Goal: Information Seeking & Learning: Learn about a topic

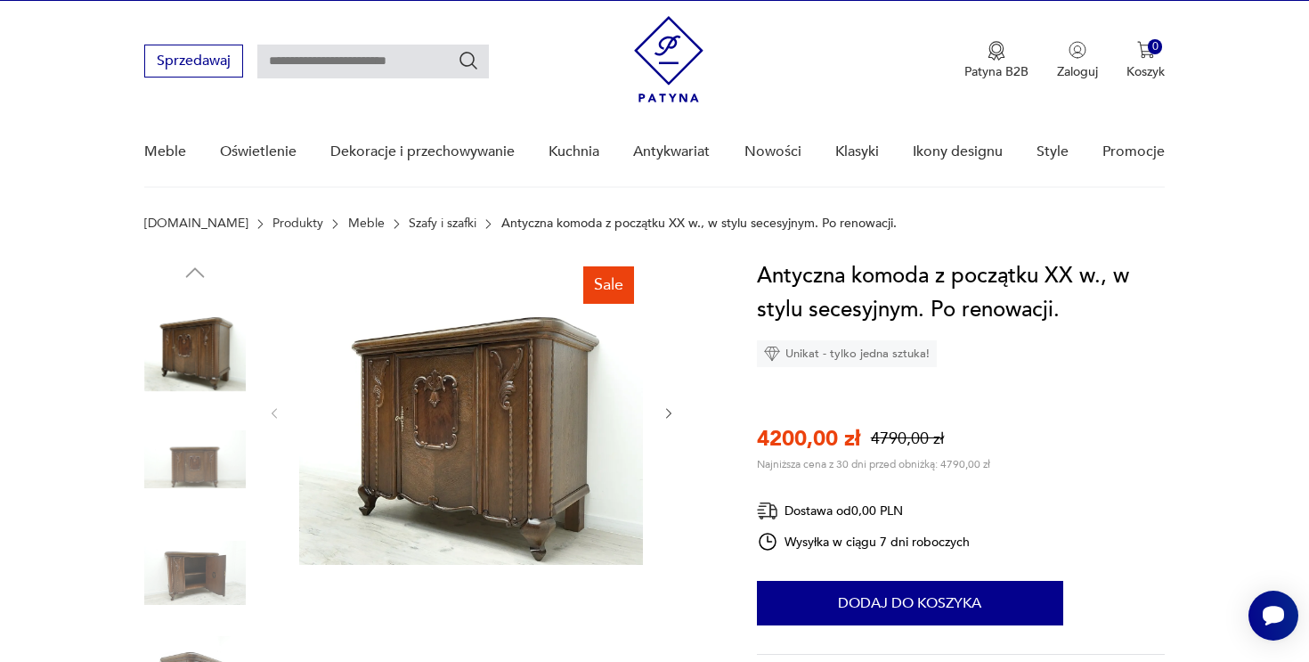
click at [409, 223] on link "Szafy i szafki" at bounding box center [443, 223] width 68 height 14
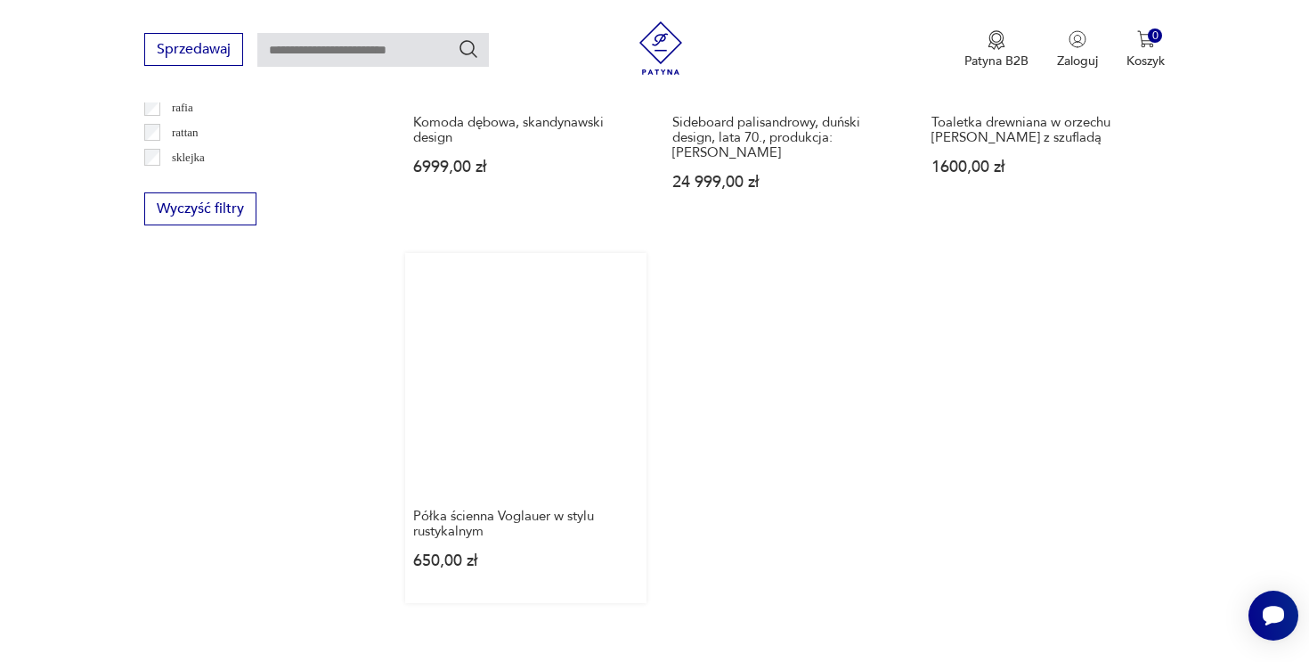
scroll to position [2507, 0]
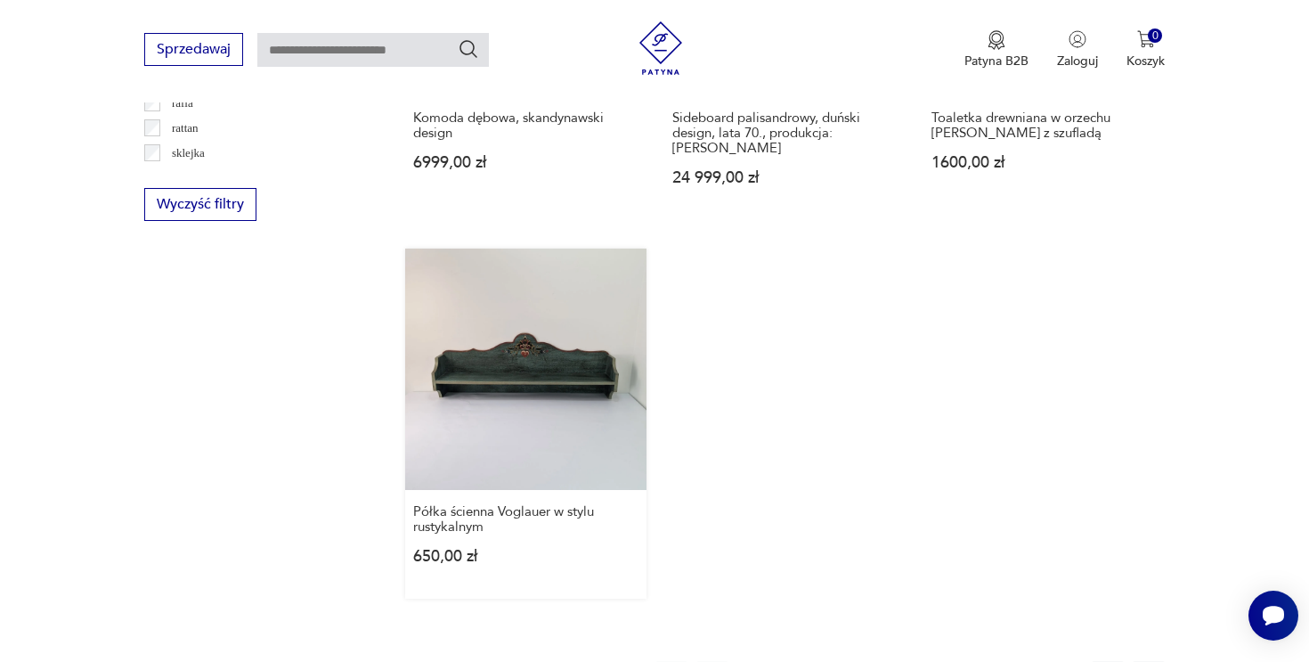
click at [527, 269] on link "Półka ścienna Voglauer w stylu rustykalnym 650,00 zł" at bounding box center [525, 423] width 241 height 350
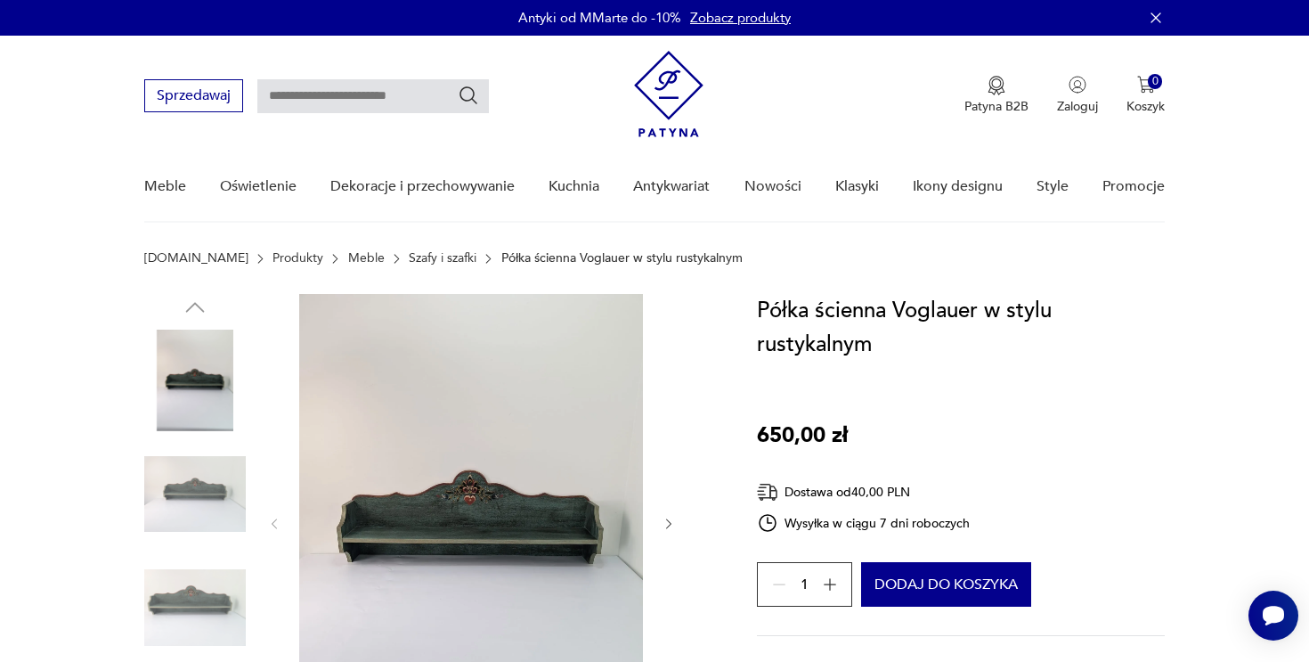
click at [552, 497] on img at bounding box center [471, 522] width 344 height 457
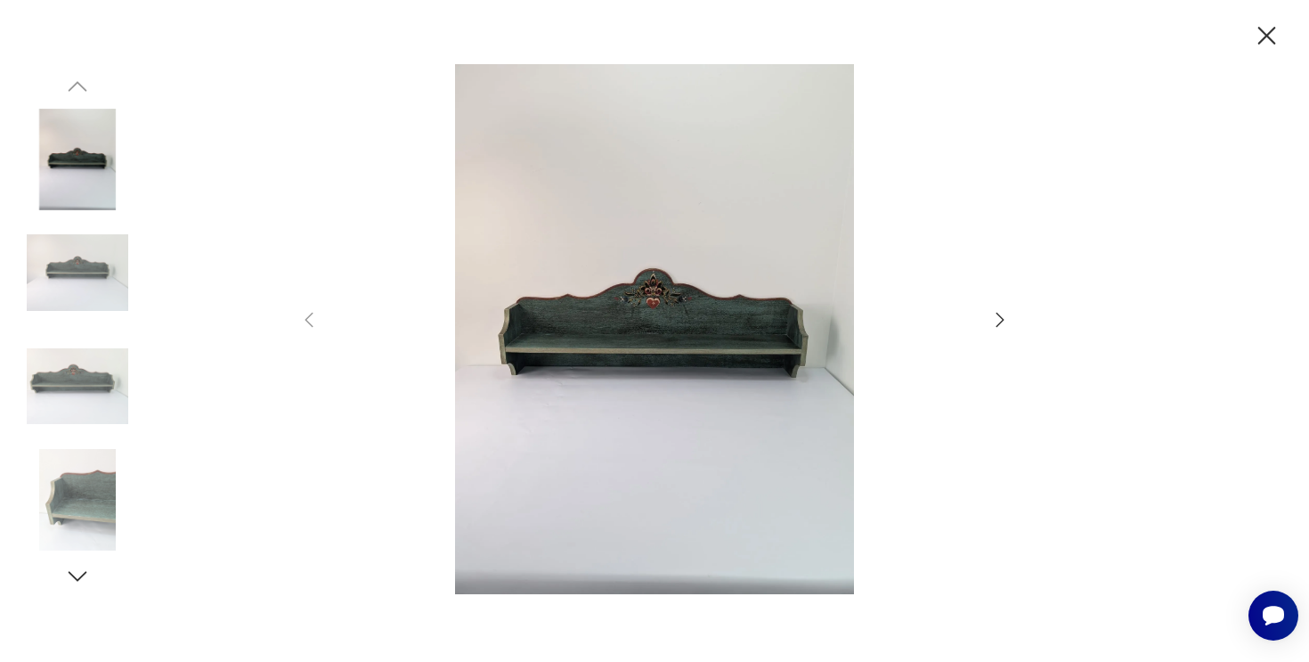
click at [997, 316] on icon "button" at bounding box center [999, 319] width 21 height 21
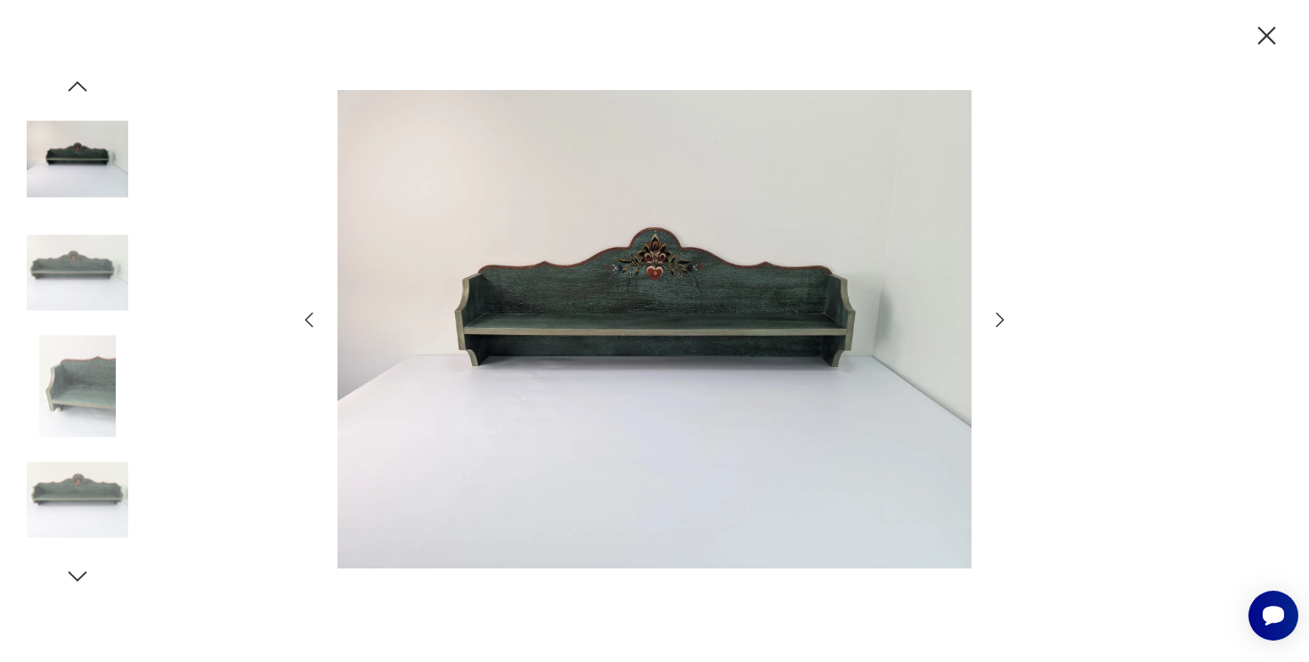
click at [997, 316] on icon "button" at bounding box center [999, 319] width 21 height 21
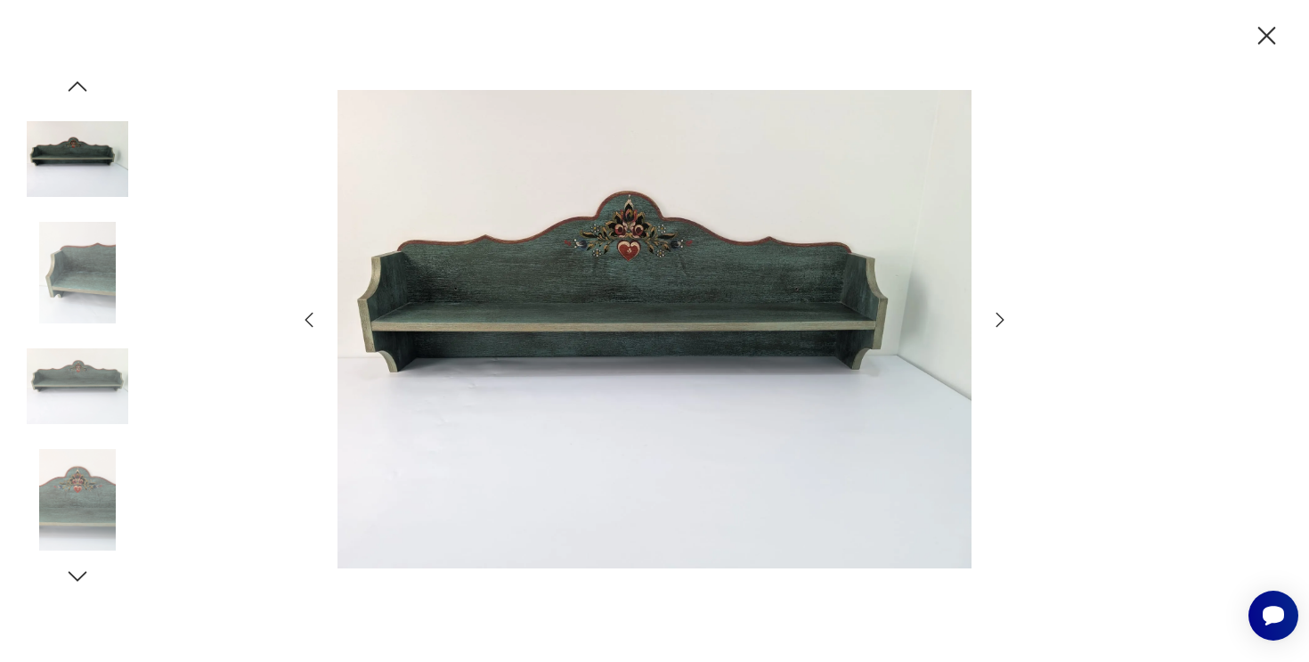
click at [997, 316] on icon "button" at bounding box center [999, 319] width 21 height 21
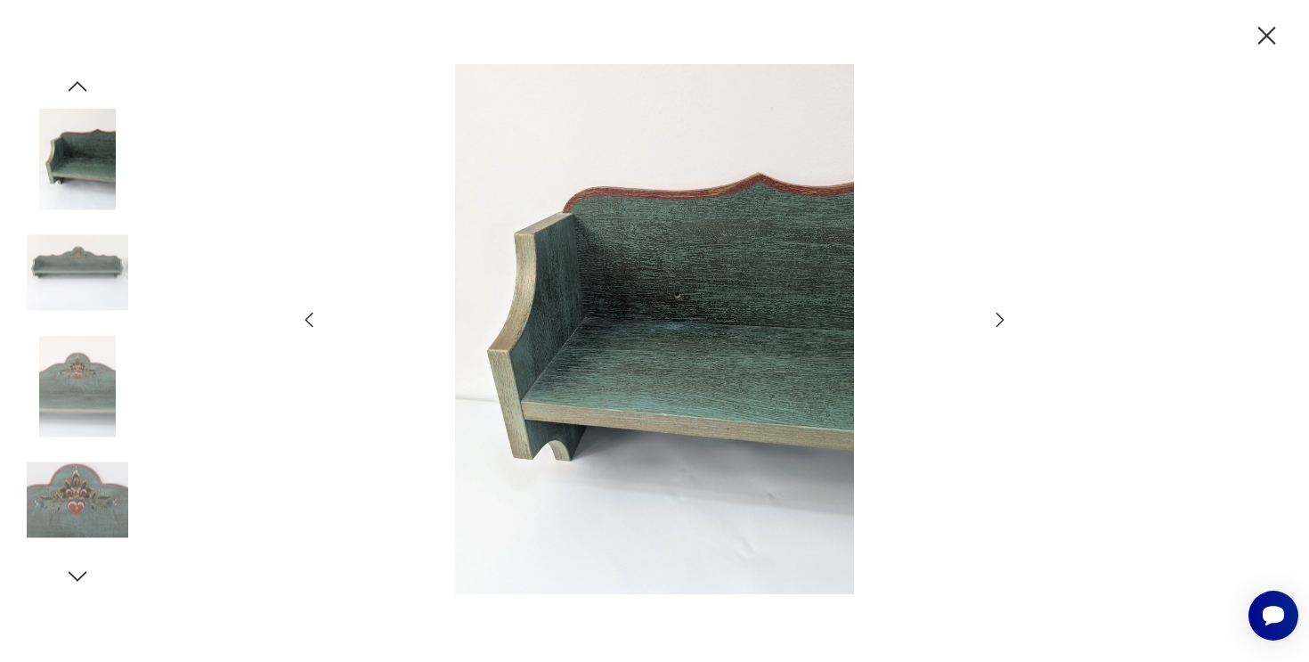
click at [997, 316] on icon "button" at bounding box center [999, 319] width 21 height 21
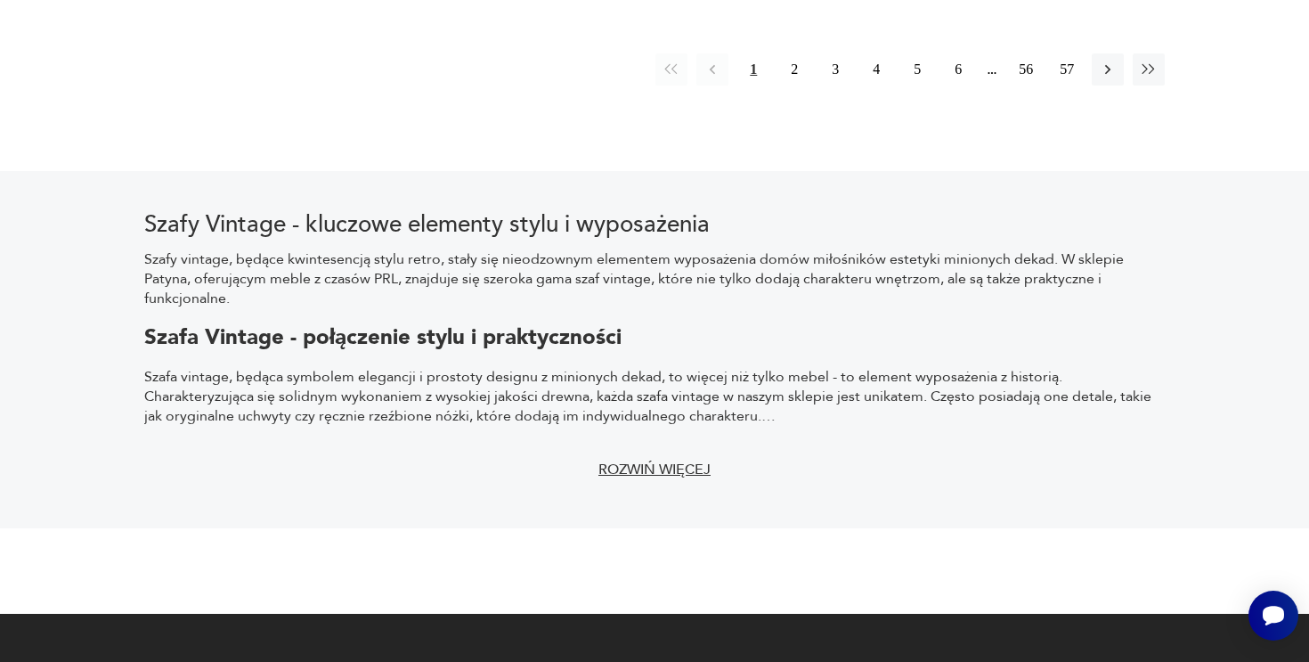
scroll to position [3555, 0]
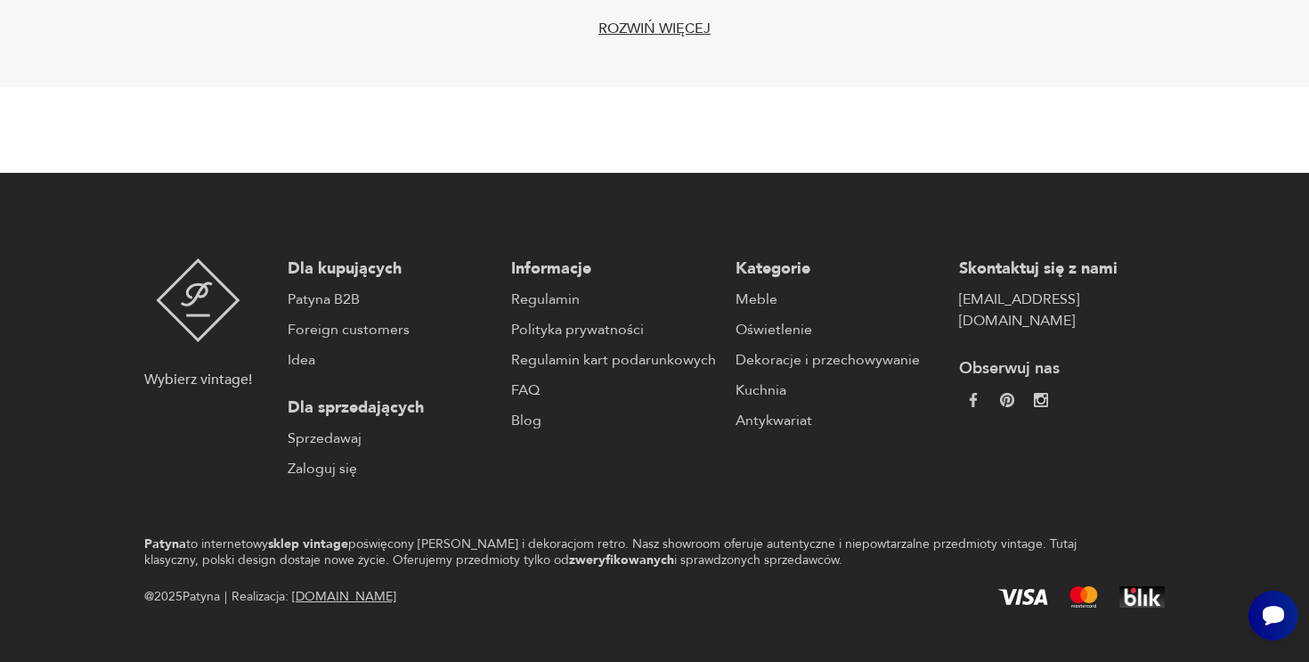
scroll to position [35, 0]
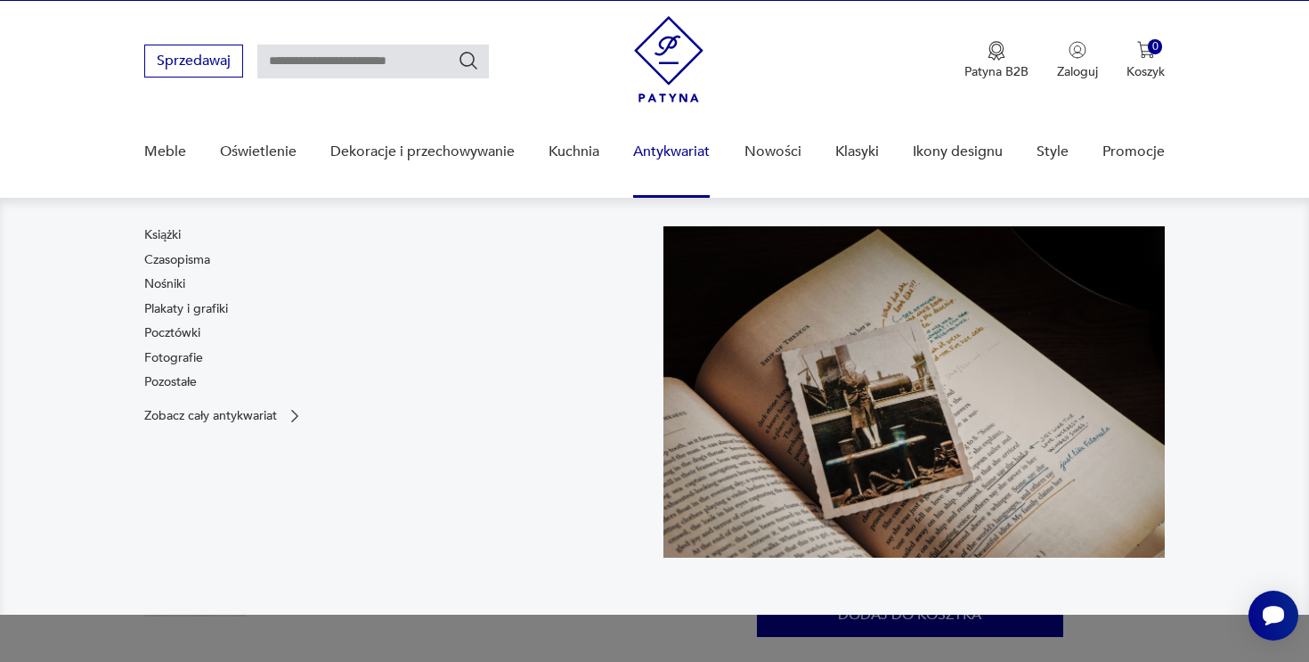
click at [738, 167] on div "Meble Oświetlenie Dekoracje i przechowywanie Kuchnia Antykwariat Książki Czasop…" at bounding box center [655, 158] width 1022 height 80
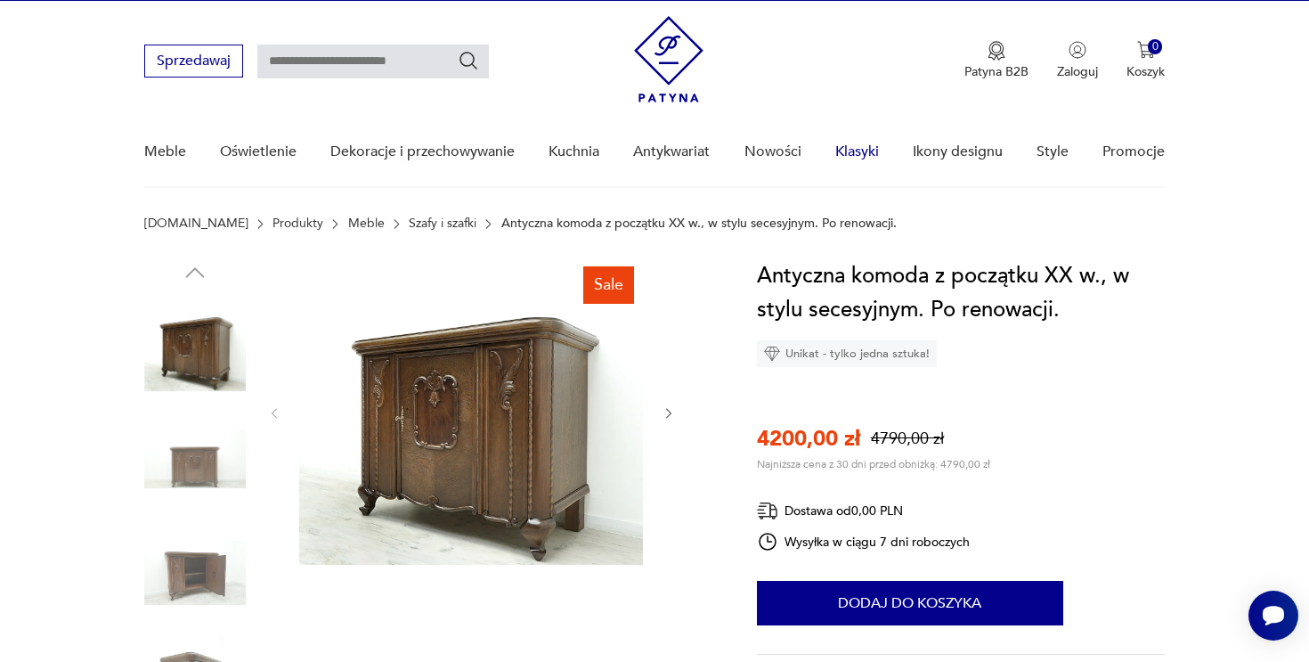
click at [860, 148] on link "Klasyki" at bounding box center [857, 152] width 44 height 69
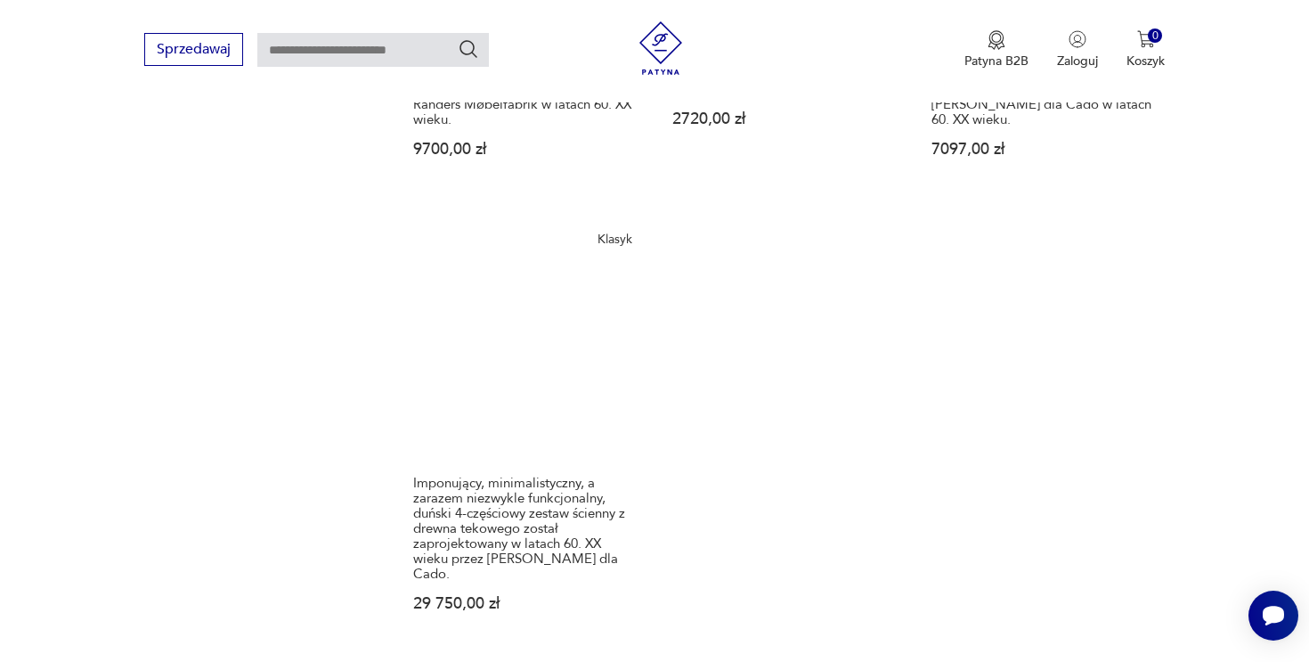
scroll to position [2358, 0]
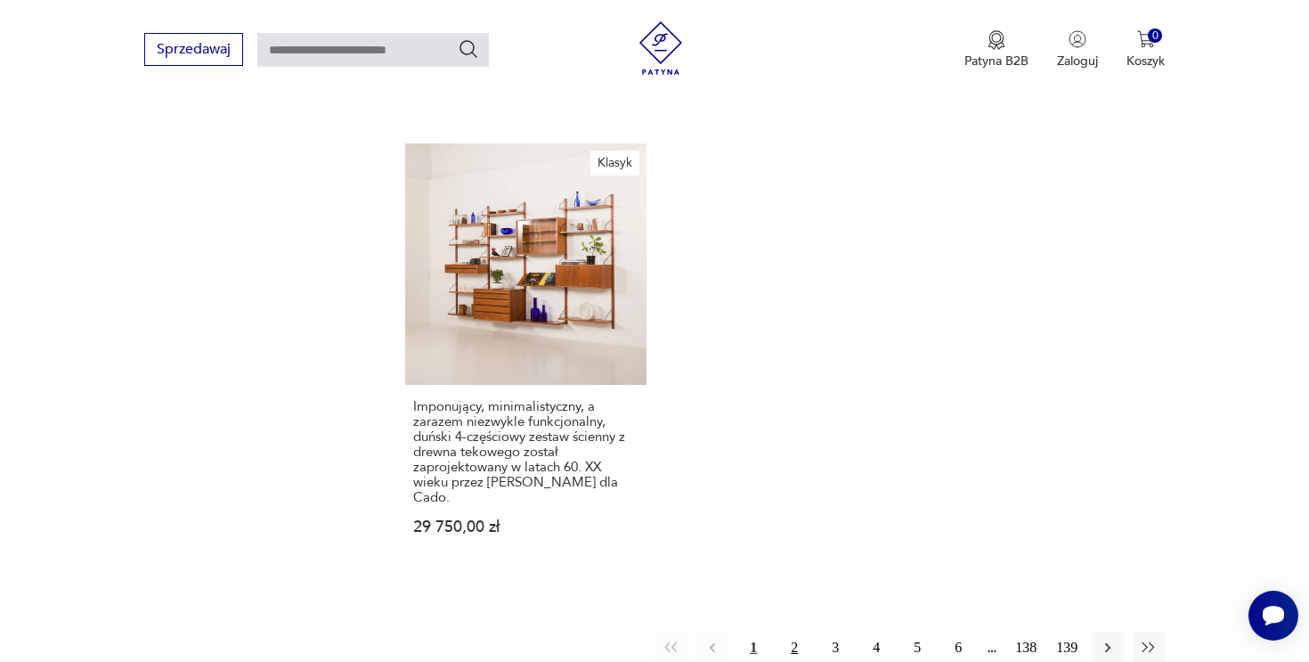
click at [796, 631] on button "2" at bounding box center [794, 647] width 32 height 32
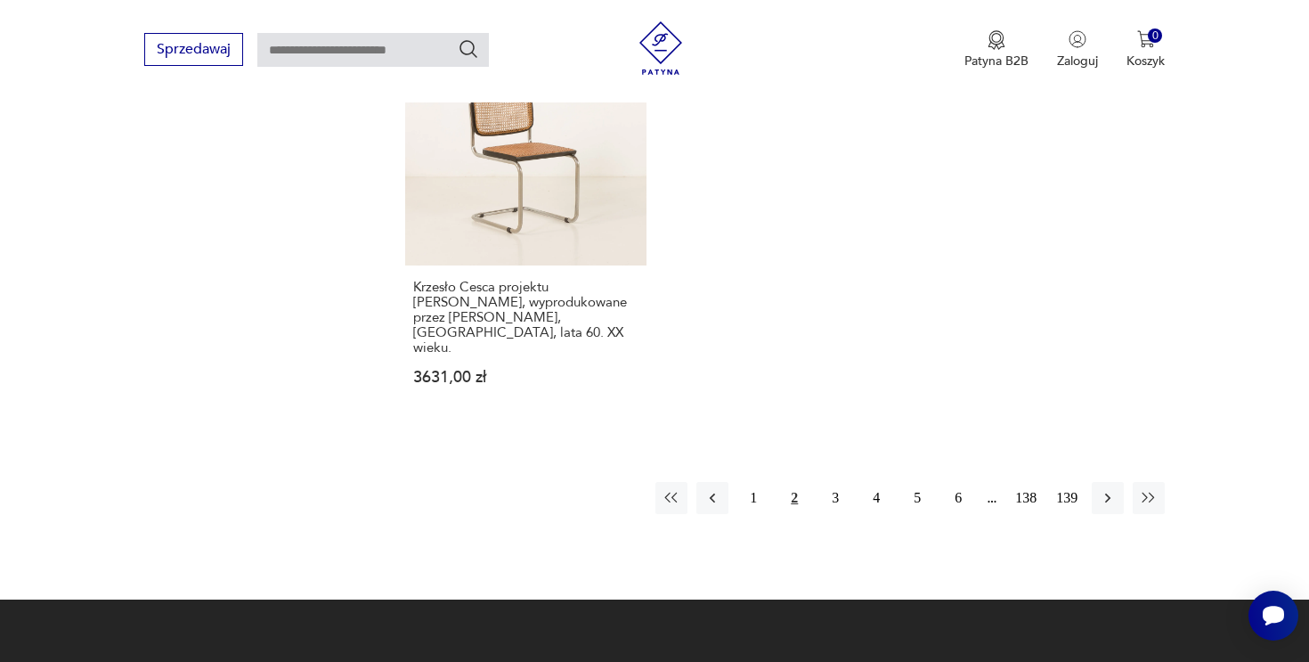
scroll to position [2394, 0]
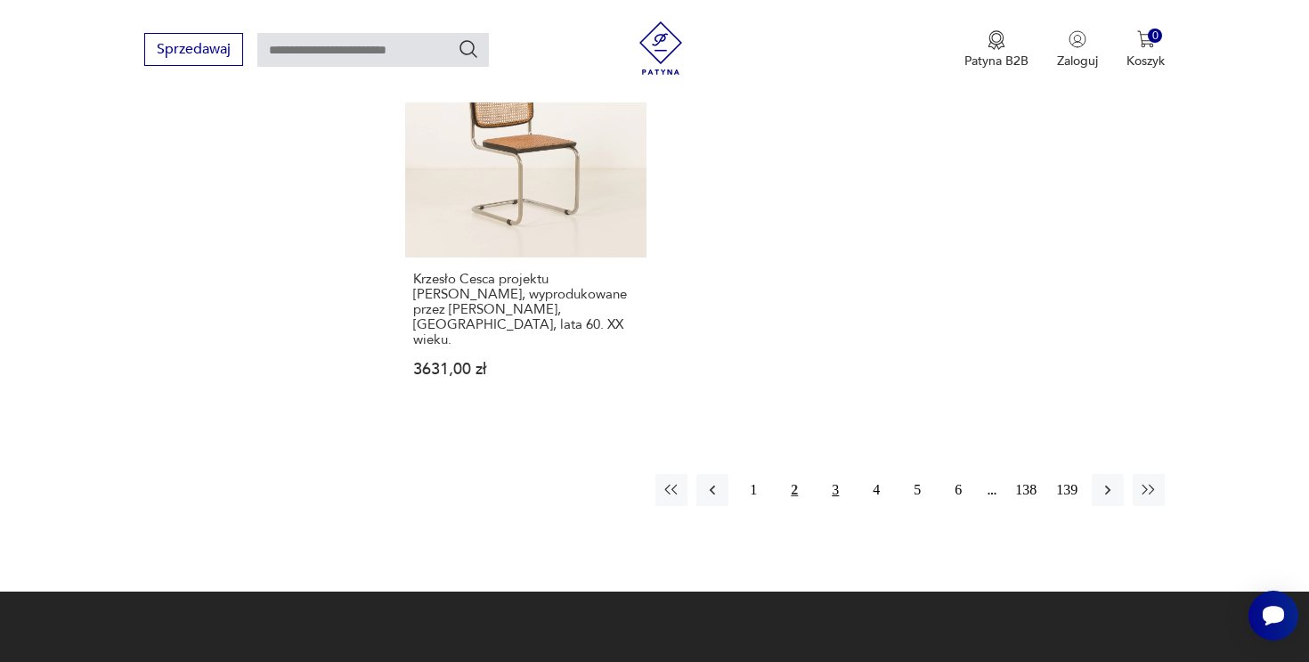
click at [840, 474] on button "3" at bounding box center [835, 490] width 32 height 32
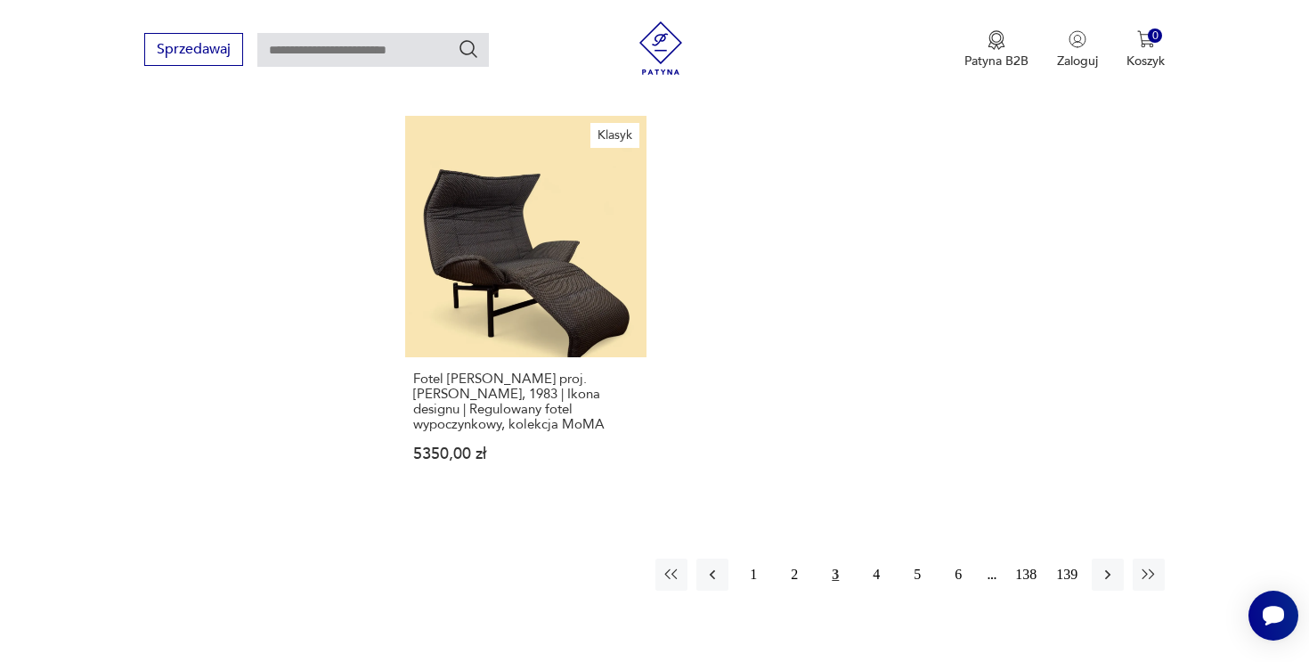
scroll to position [2296, 0]
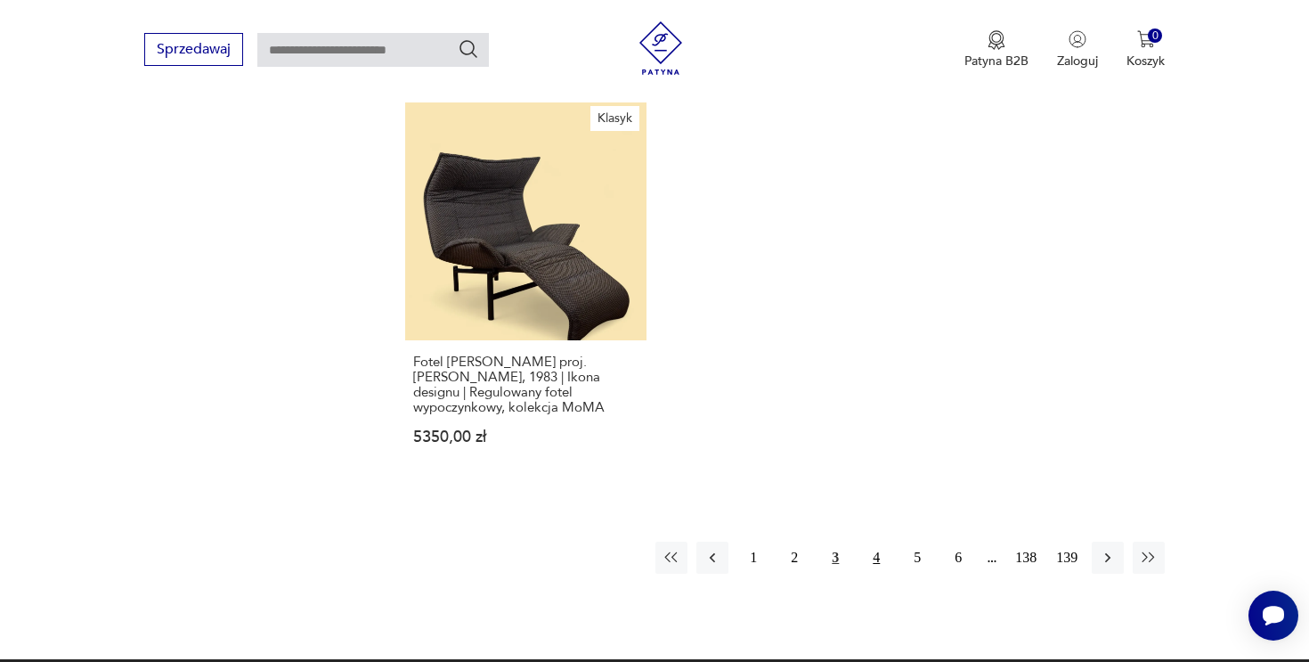
click at [883, 542] on button "4" at bounding box center [876, 558] width 32 height 32
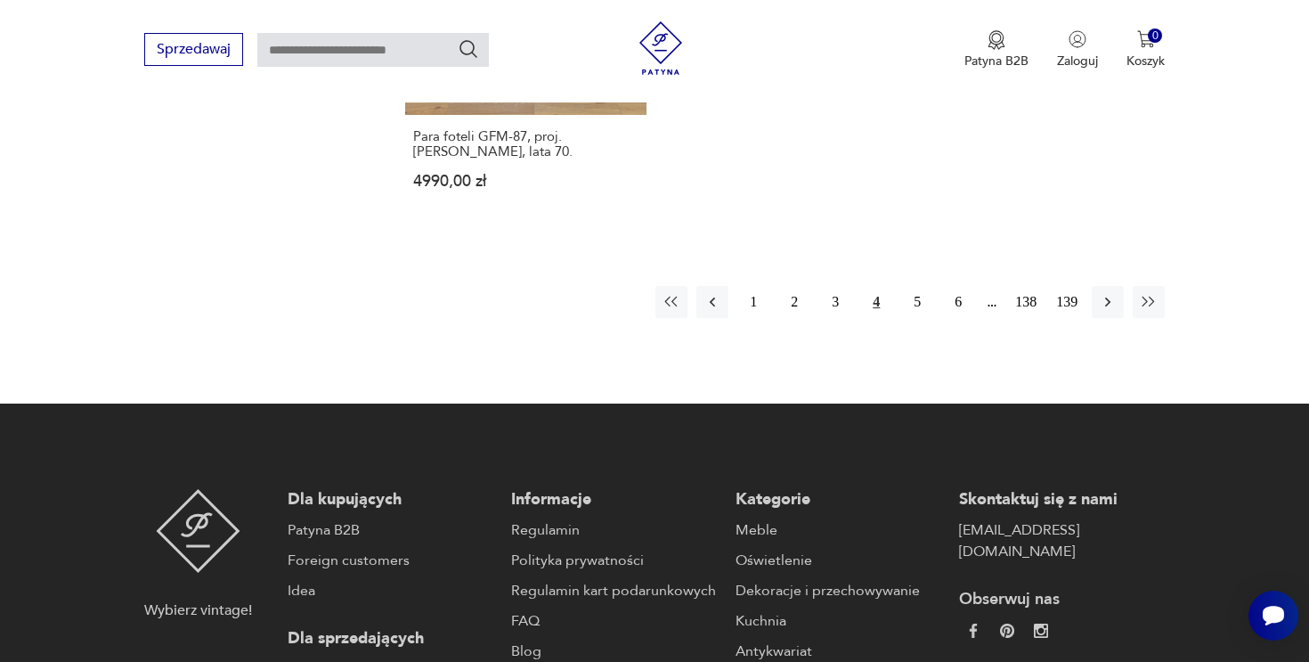
scroll to position [2555, 0]
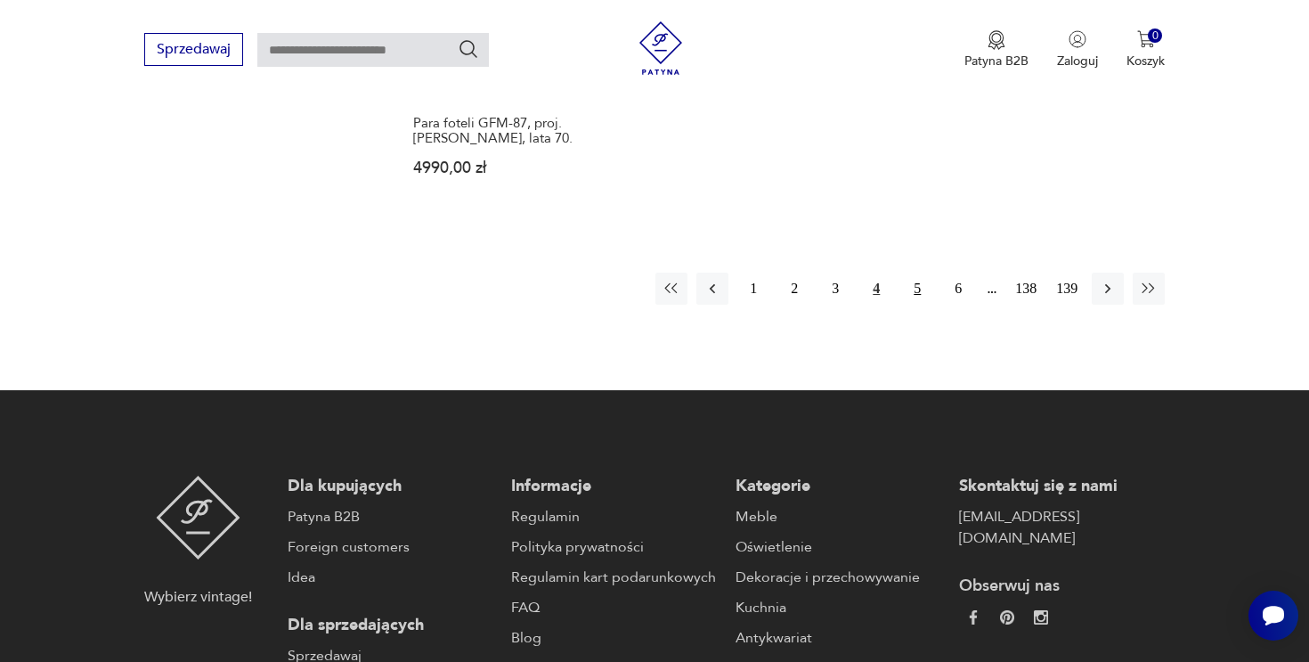
click at [916, 273] on button "5" at bounding box center [917, 289] width 32 height 32
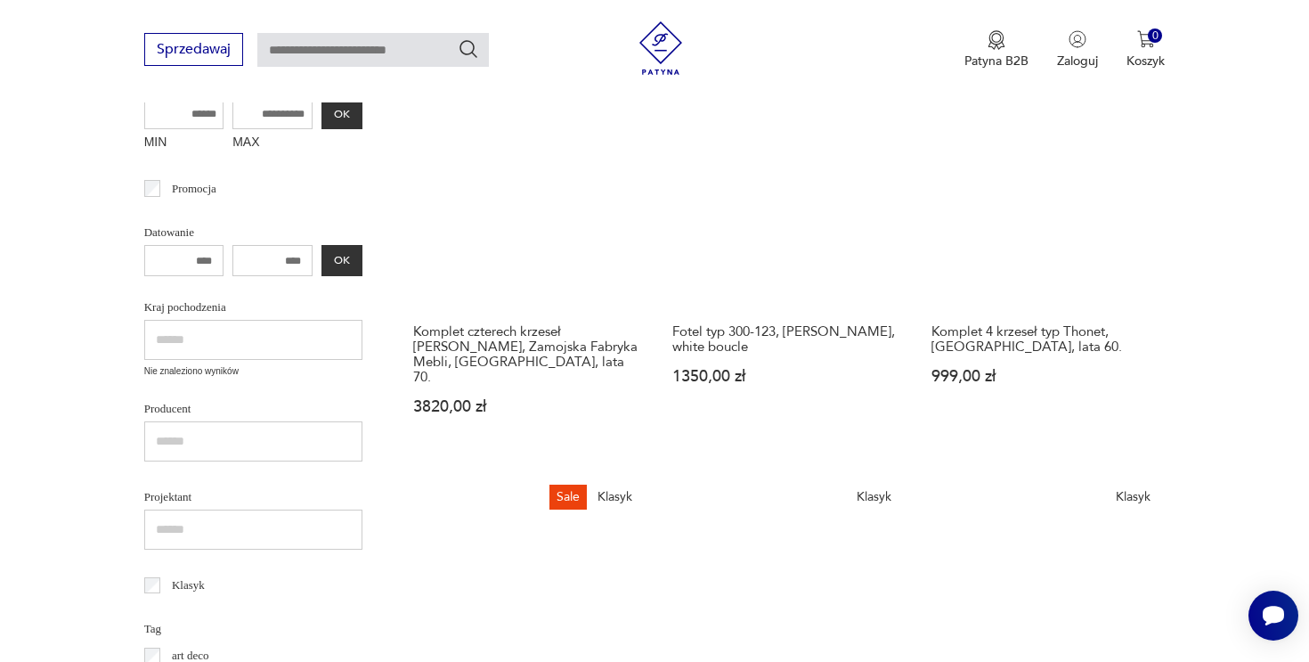
scroll to position [330, 0]
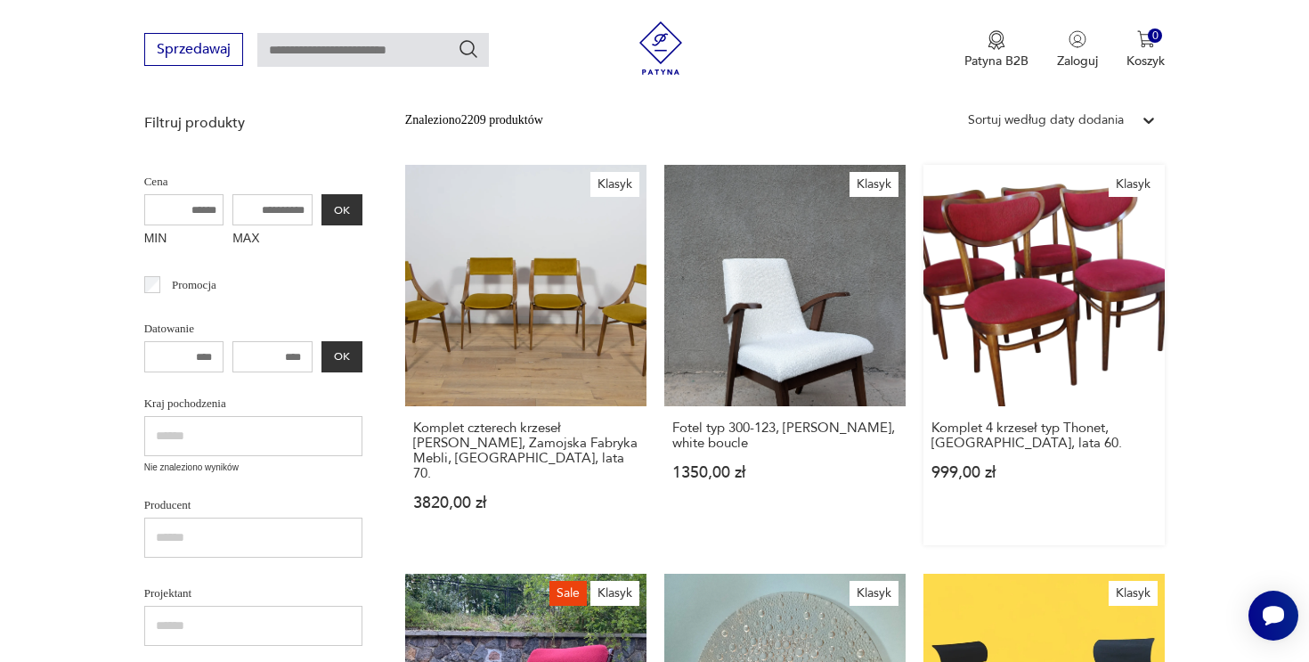
click at [1039, 267] on link "Klasyk Komplet 4 krzeseł typ Thonet, [GEOGRAPHIC_DATA], lata 60. 999,00 zł" at bounding box center [1044, 355] width 241 height 380
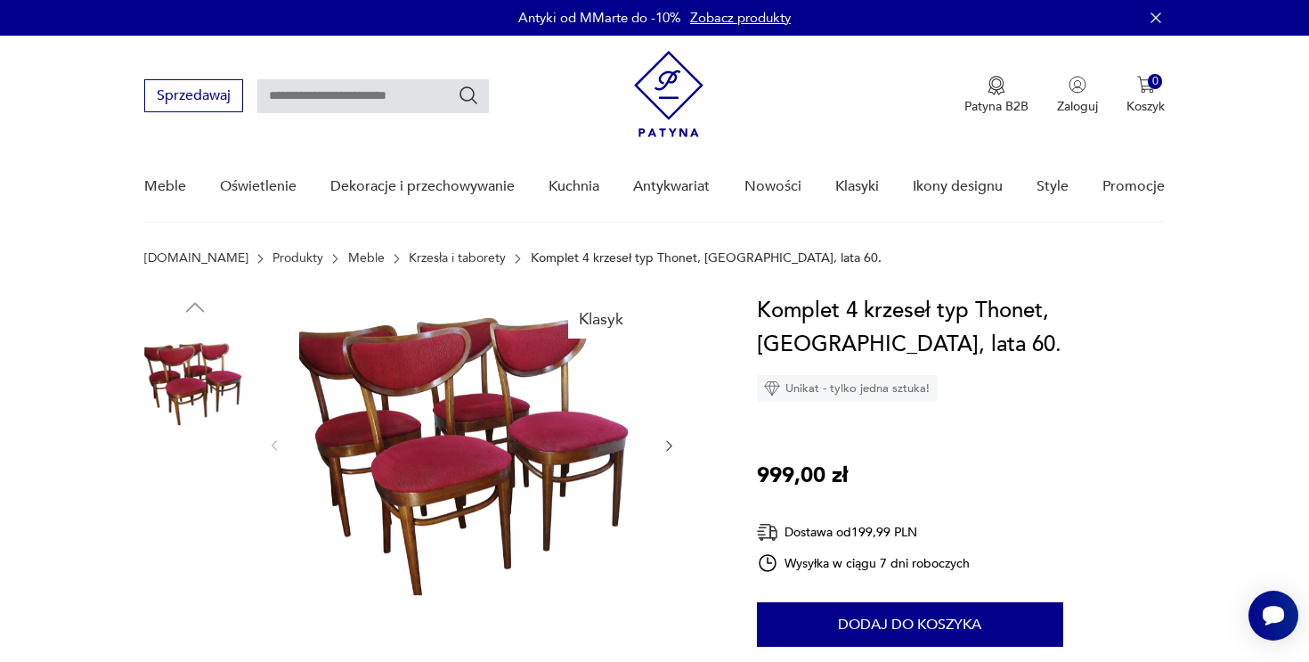
click at [540, 437] on img at bounding box center [471, 444] width 344 height 301
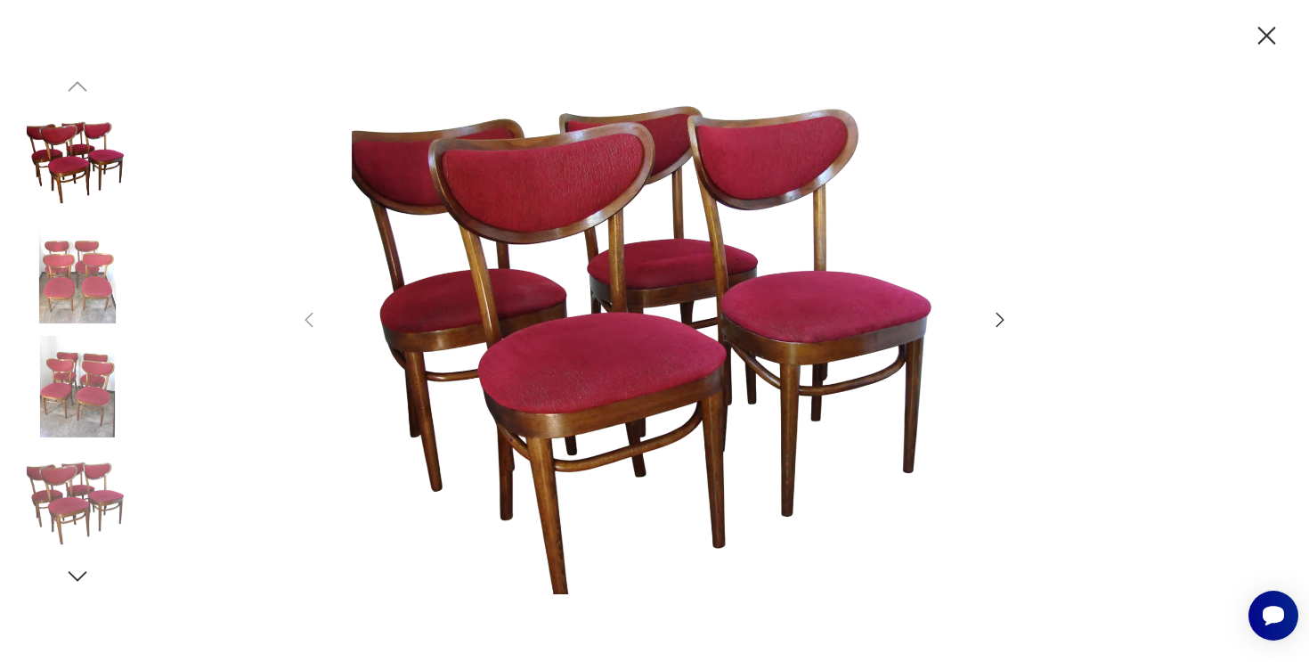
click at [1005, 314] on icon "button" at bounding box center [999, 319] width 21 height 21
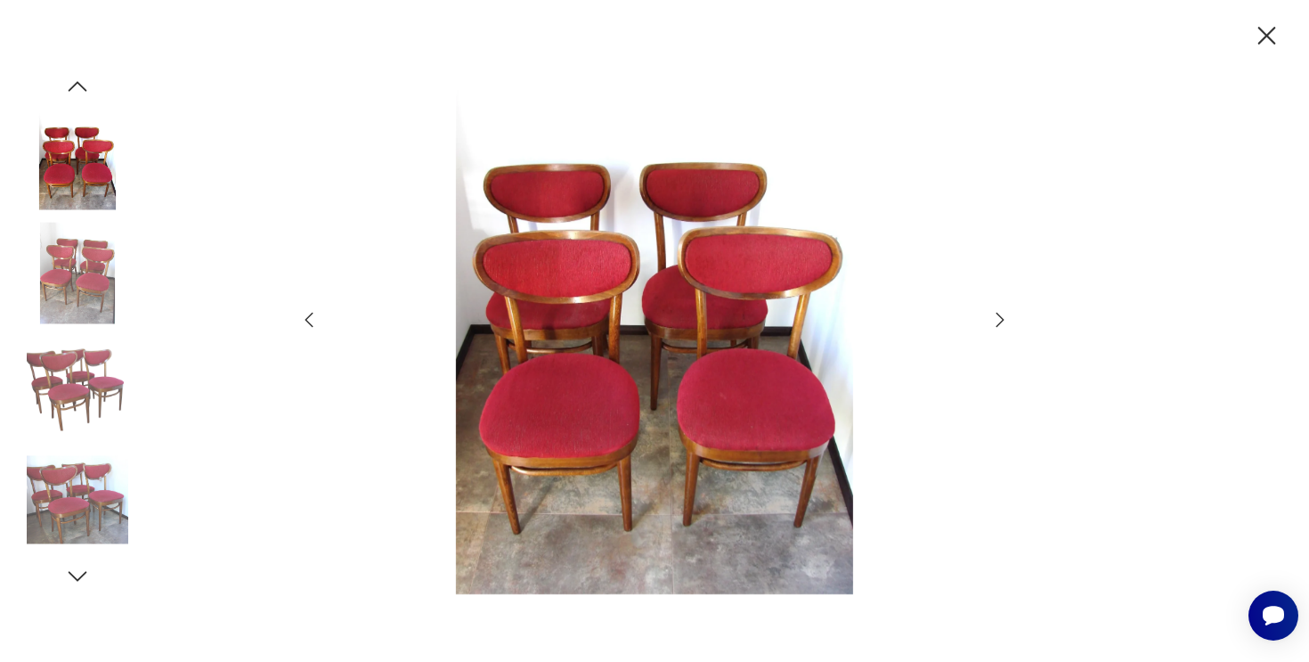
click at [1005, 314] on icon "button" at bounding box center [999, 319] width 21 height 21
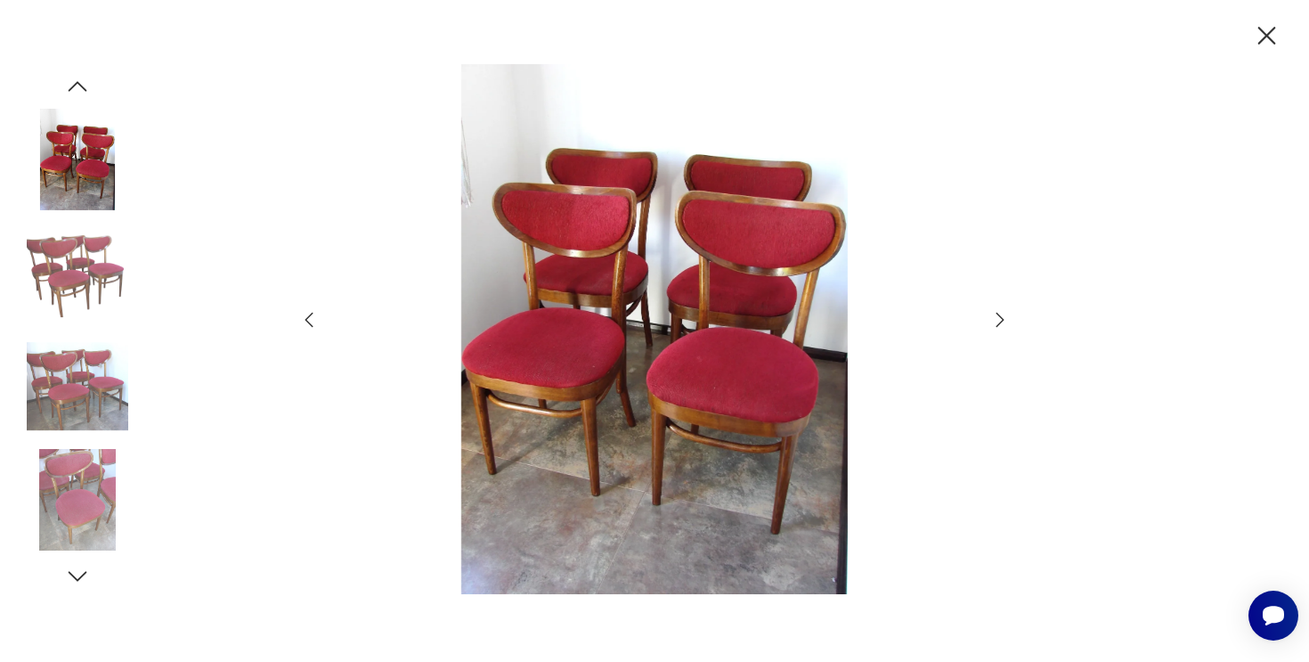
click at [1005, 314] on icon "button" at bounding box center [999, 319] width 21 height 21
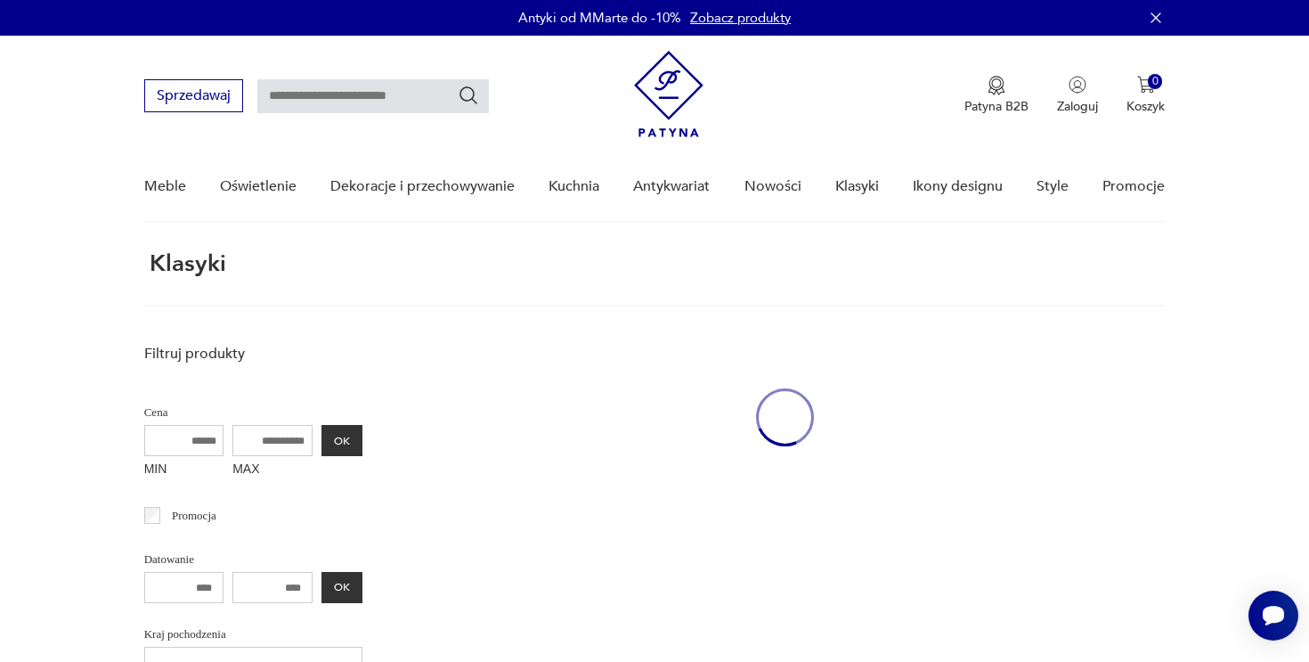
scroll to position [231, 0]
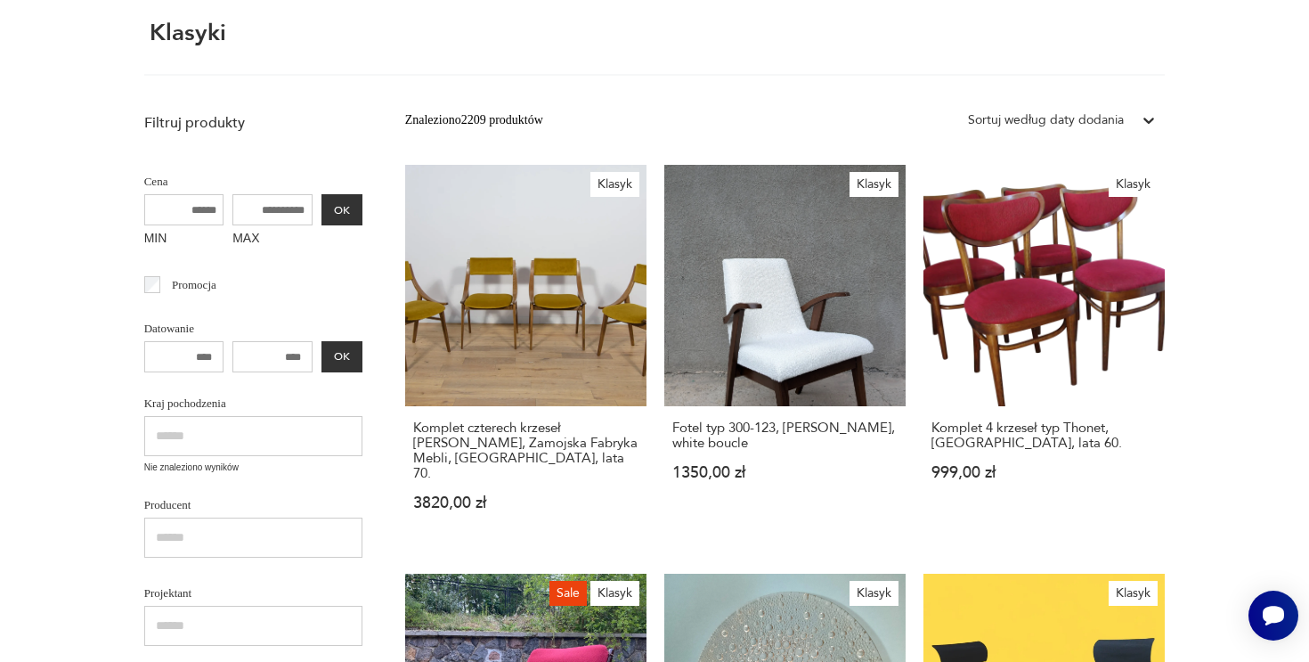
click at [285, 202] on input "MAX" at bounding box center [272, 209] width 80 height 31
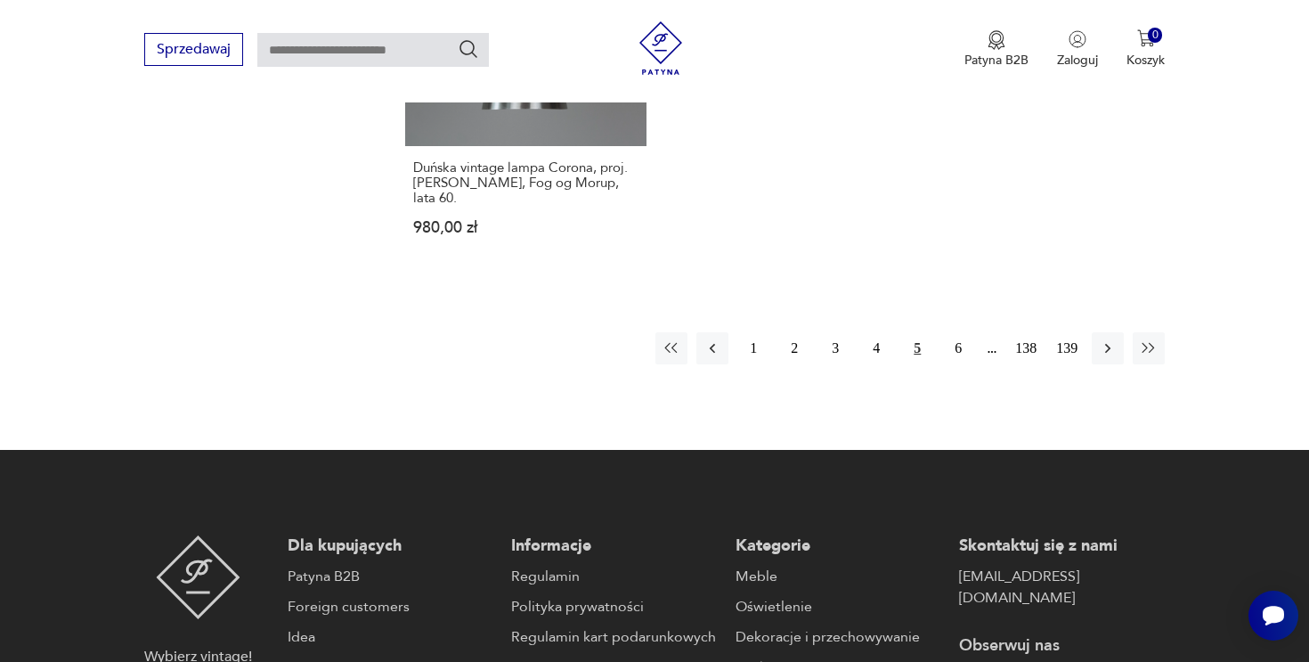
scroll to position [2567, 0]
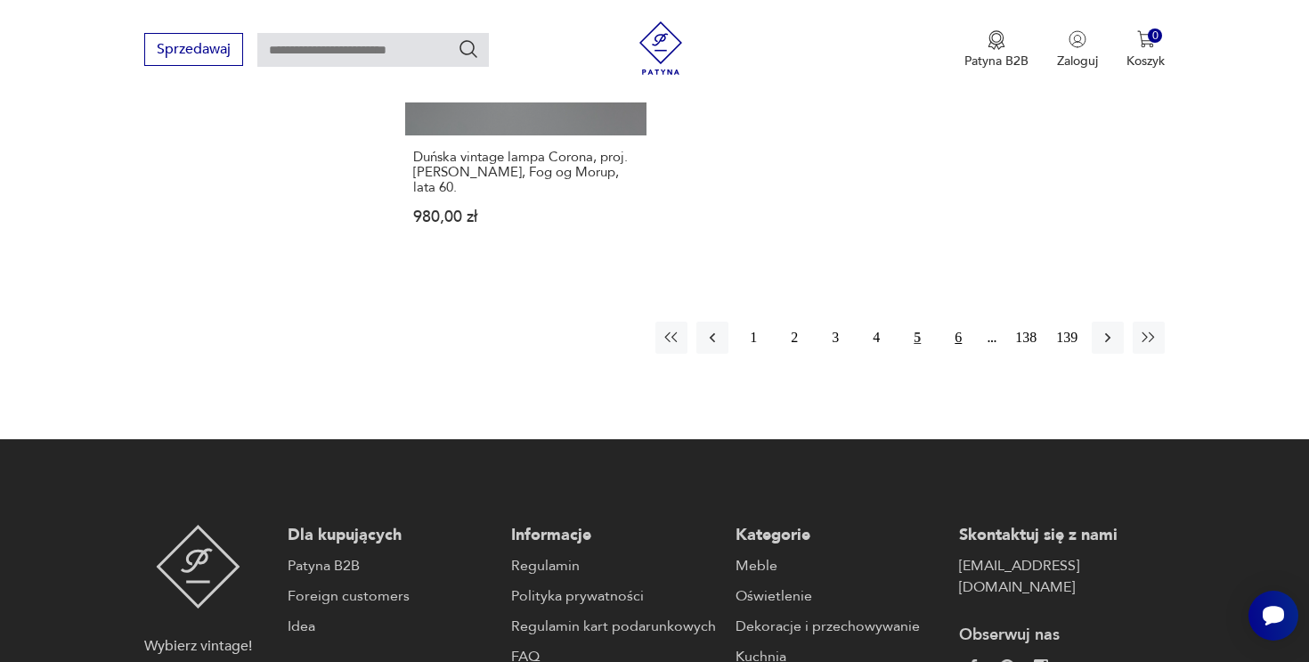
click at [964, 322] on button "6" at bounding box center [958, 338] width 32 height 32
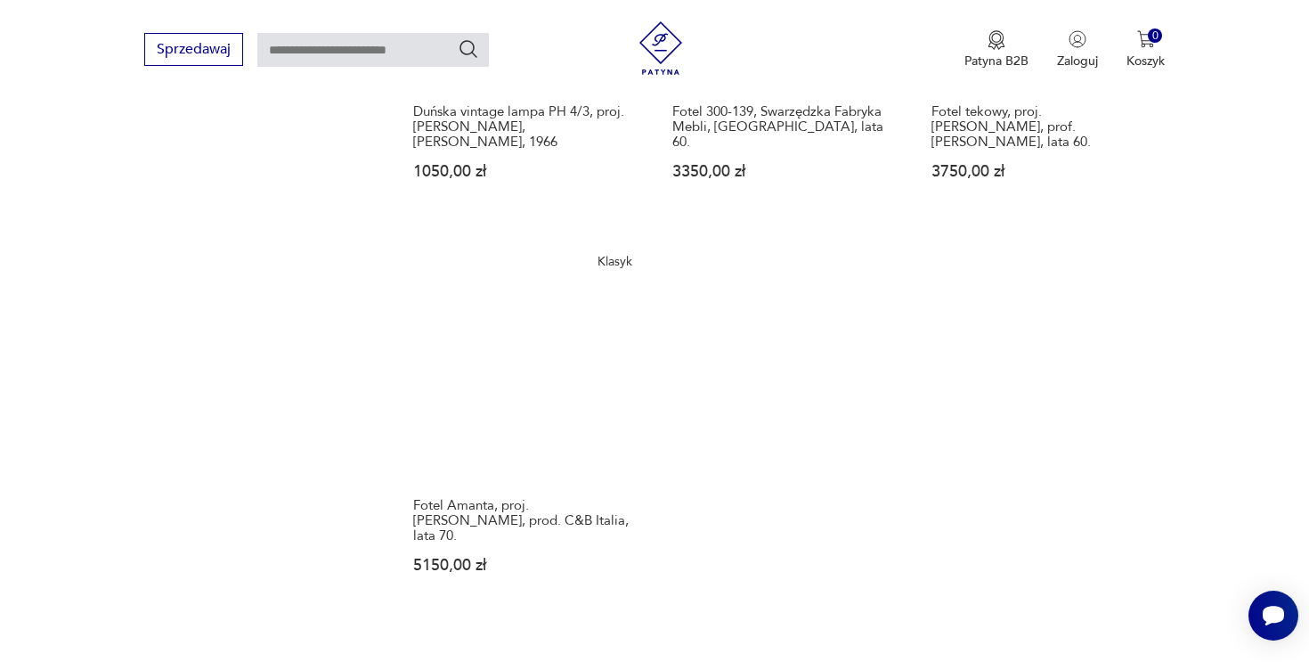
scroll to position [2215, 0]
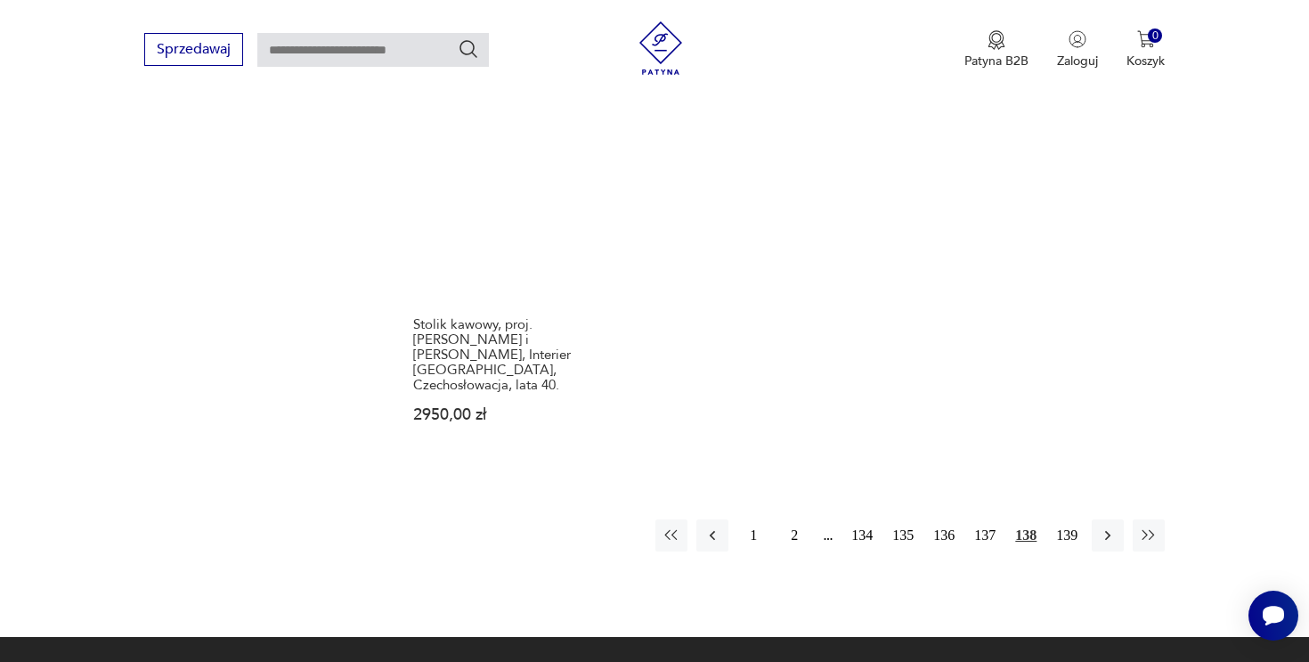
scroll to position [2370, 0]
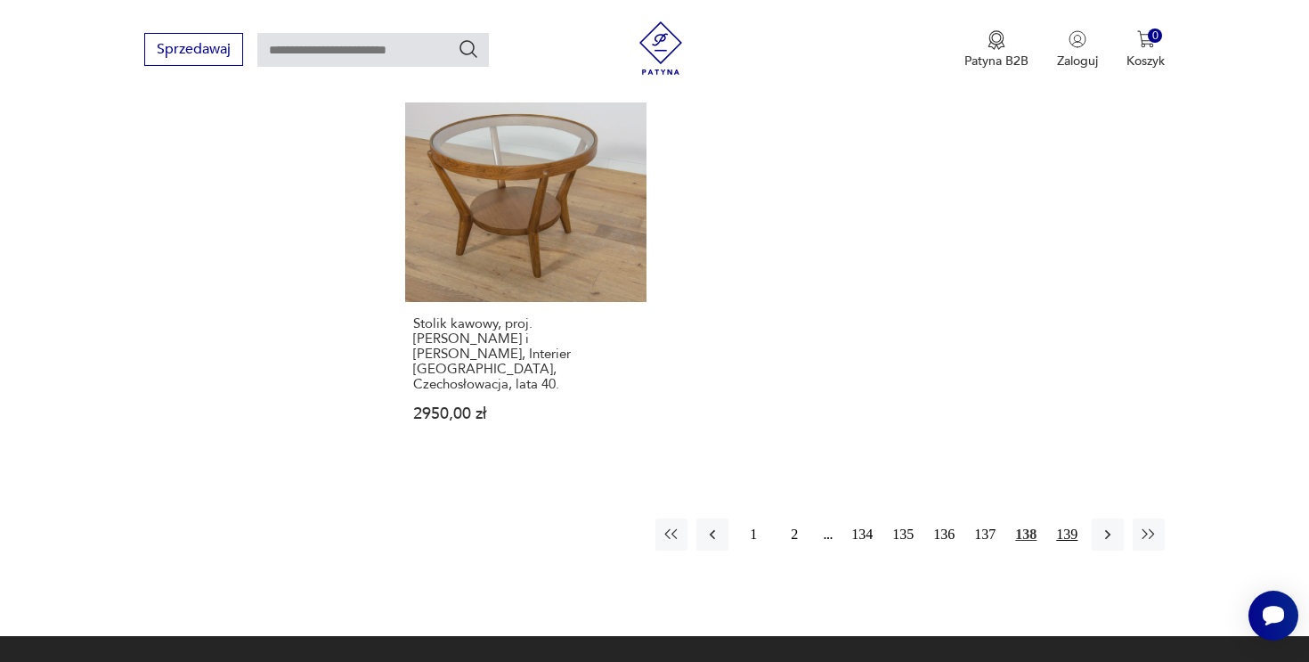
click at [1073, 518] on button "139" at bounding box center [1067, 534] width 32 height 32
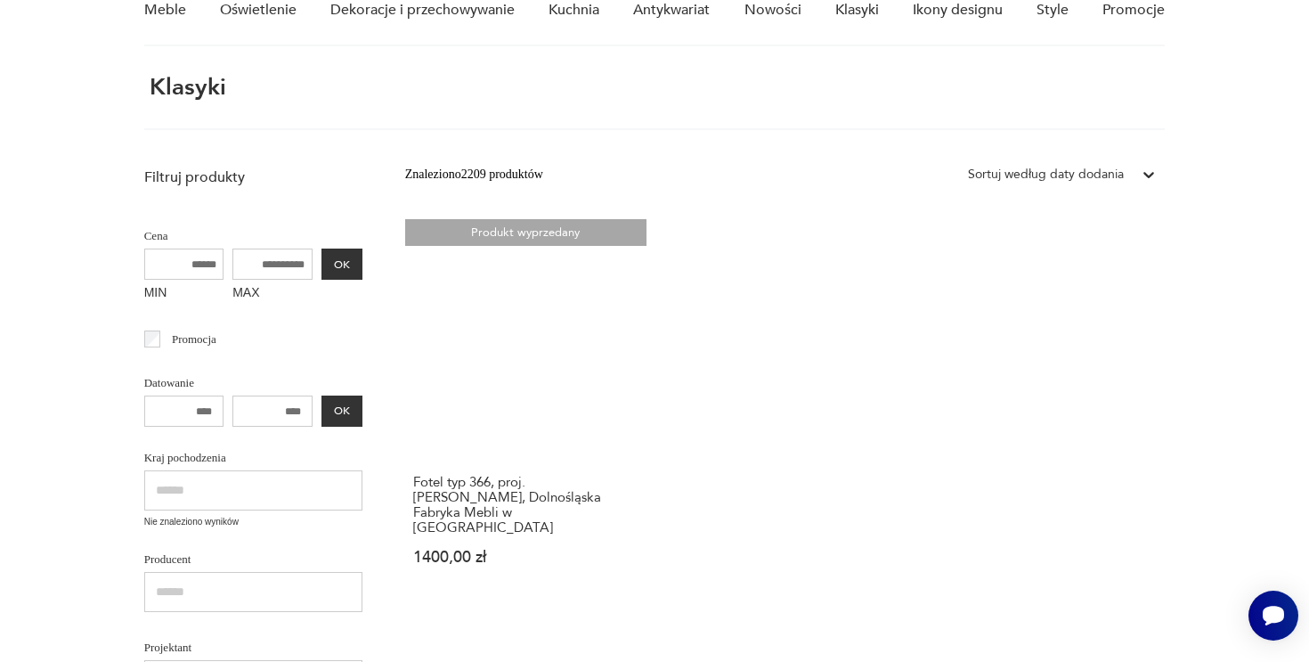
scroll to position [181, 0]
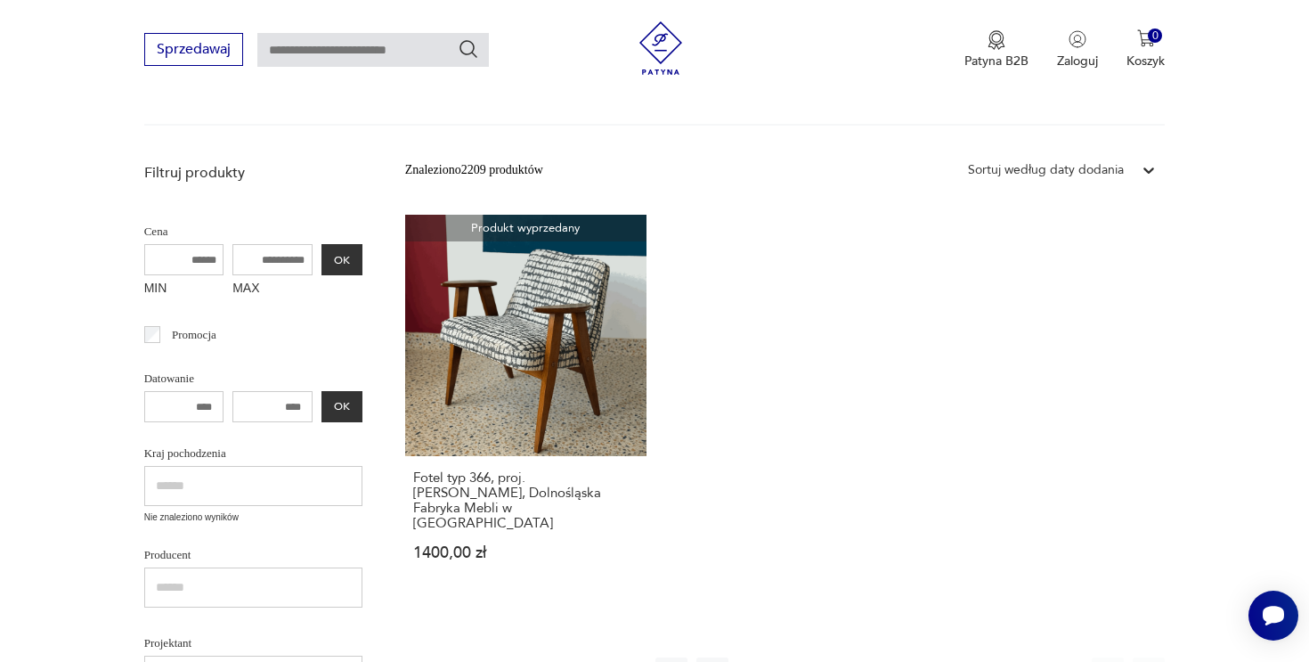
click at [1071, 183] on div "Sortuj według daty dodania" at bounding box center [1062, 170] width 206 height 32
